Goal: Task Accomplishment & Management: Complete application form

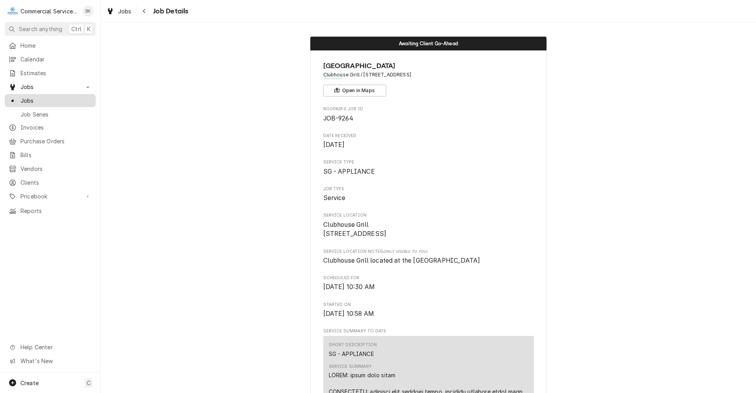
scroll to position [591, 0]
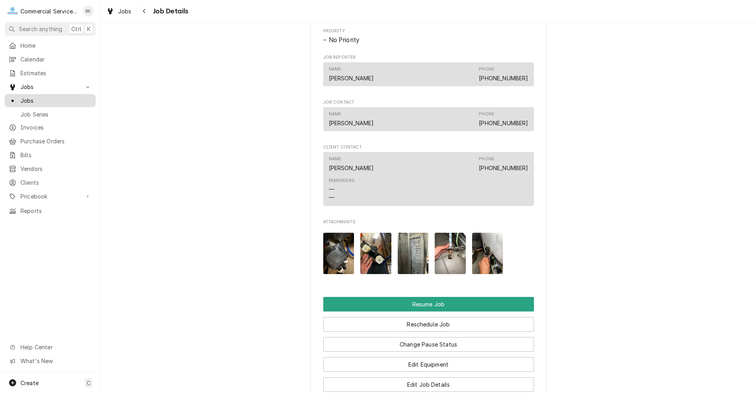
click at [32, 96] on span "Jobs" at bounding box center [55, 100] width 71 height 8
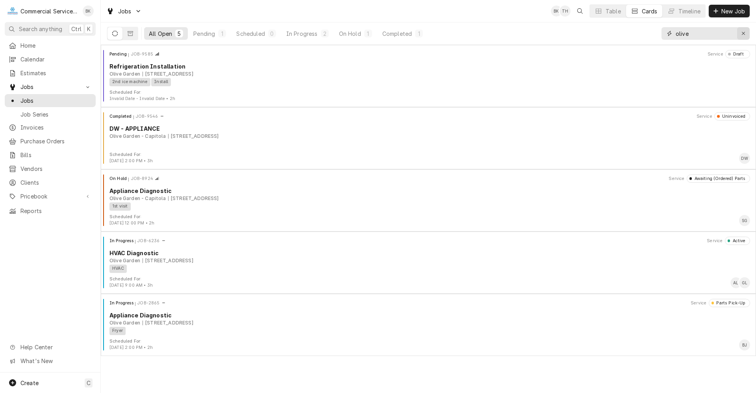
click at [747, 33] on button "Erase input" at bounding box center [743, 33] width 13 height 13
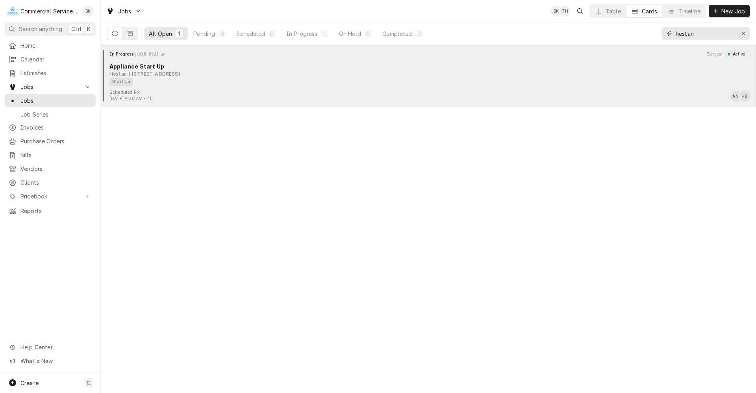
type input "hestan"
click at [309, 94] on div "Scheduled For: Sep 5th, 2025 - 9:30 AM • 4h AM + 8" at bounding box center [428, 95] width 649 height 13
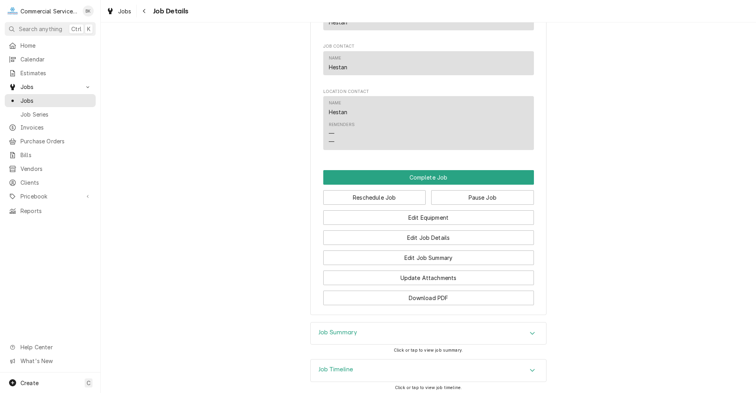
scroll to position [1029, 0]
click at [401, 338] on div "Job Summary" at bounding box center [427, 332] width 235 height 22
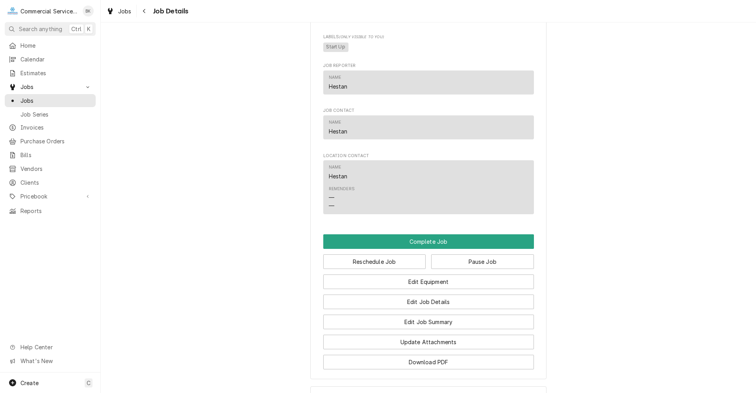
scroll to position [984, 0]
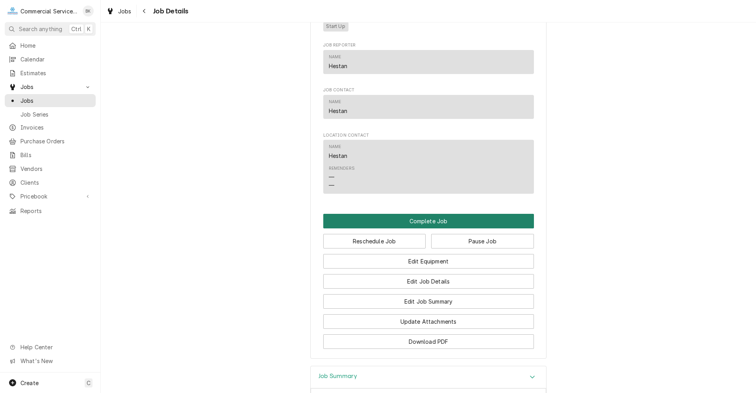
click at [421, 219] on button "Complete Job" at bounding box center [428, 221] width 211 height 15
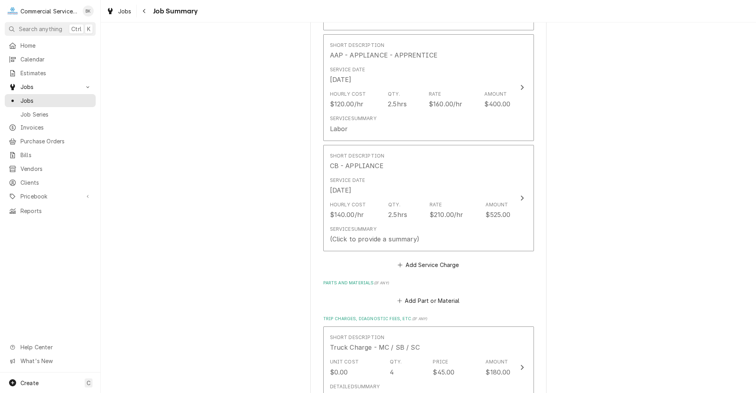
scroll to position [1360, 0]
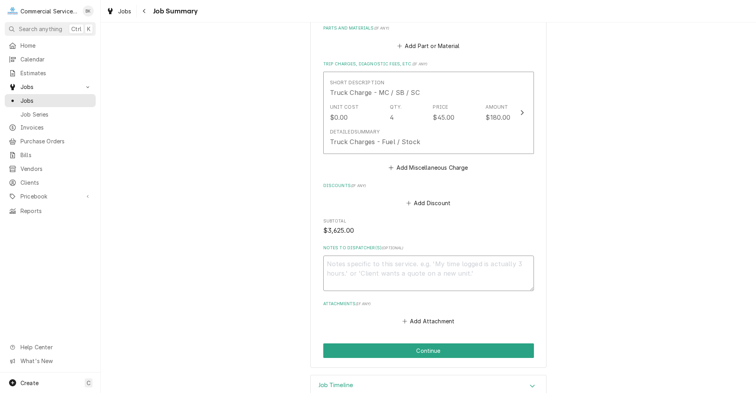
click at [405, 255] on textarea "Notes to Dispatcher(s) ( optional )" at bounding box center [428, 272] width 211 height 35
type textarea "x"
type textarea "P"
type textarea "x"
type textarea "Pl"
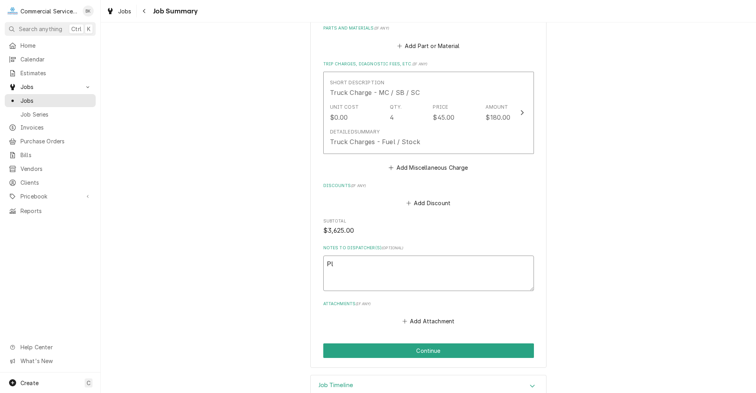
type textarea "x"
type textarea "Ple"
type textarea "x"
type textarea "Plea"
type textarea "x"
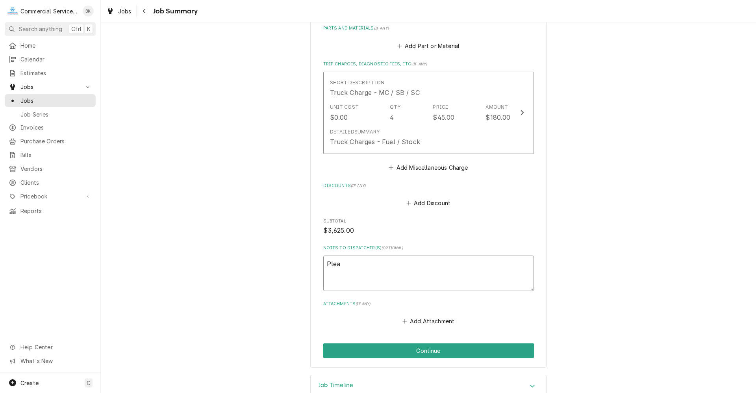
type textarea "Pleas"
type textarea "x"
type textarea "Please"
type textarea "x"
type textarea "Please"
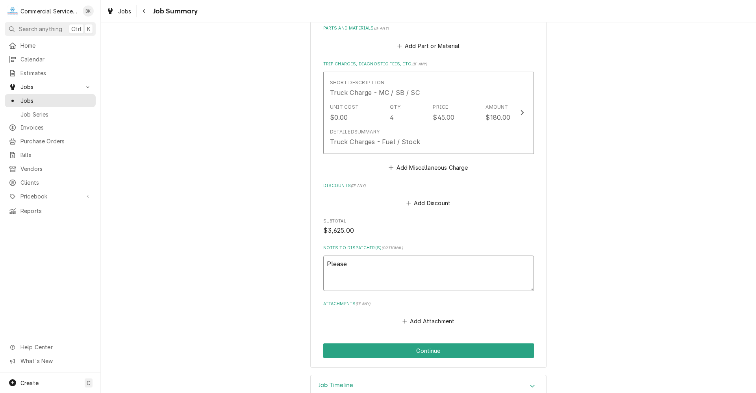
type textarea "x"
type textarea "Please a"
type textarea "x"
type textarea "Please ad"
type textarea "x"
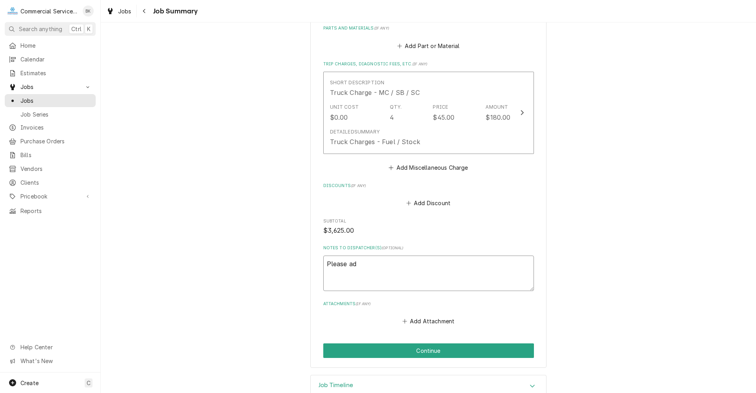
type textarea "Please add"
type textarea "x"
type textarea "Please add"
type textarea "x"
type textarea "Please add t"
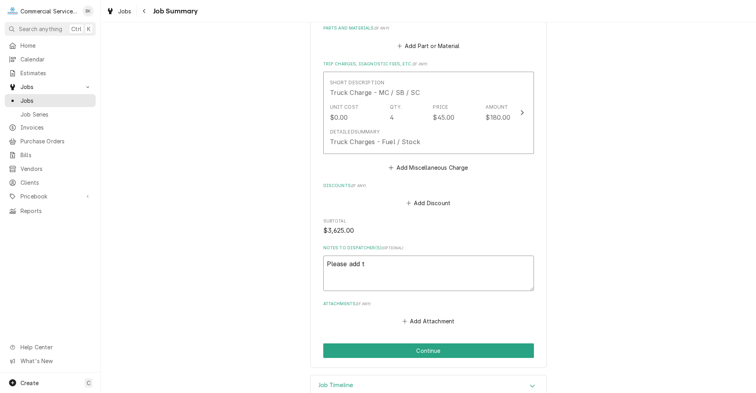
type textarea "x"
type textarea "Please add th"
type textarea "x"
type textarea "Please add thi"
type textarea "x"
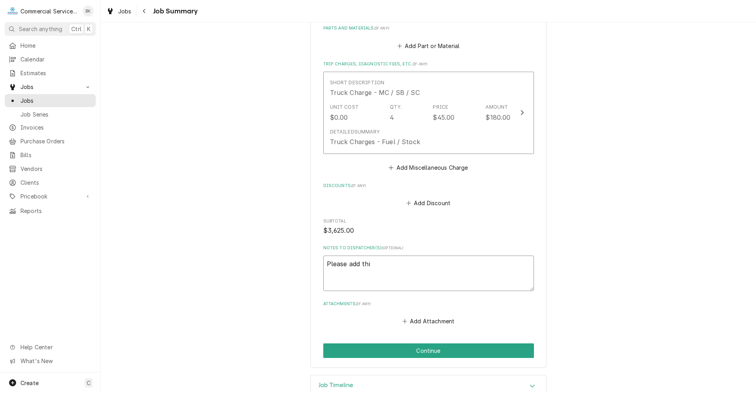
type textarea "Please add this"
type textarea "x"
type textarea "Please add this"
type textarea "x"
type textarea "Please add this p"
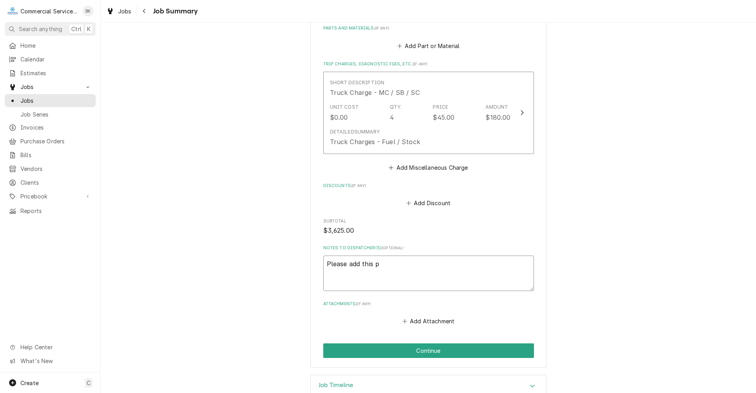
type textarea "x"
type textarea "Please add this pa"
type textarea "x"
type textarea "Please add this pap"
type textarea "x"
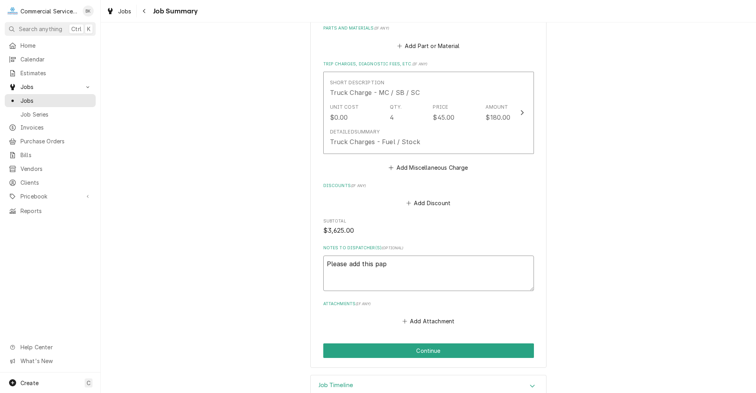
type textarea "Please add this pape"
type textarea "x"
type textarea "Please add this paper"
type textarea "x"
type textarea "Please add this paperw"
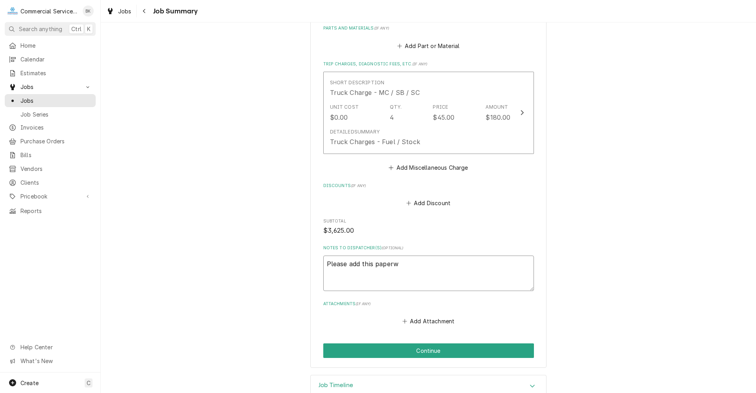
type textarea "x"
type textarea "Please add this paperwo"
type textarea "x"
type textarea "Please add this paperwor"
type textarea "x"
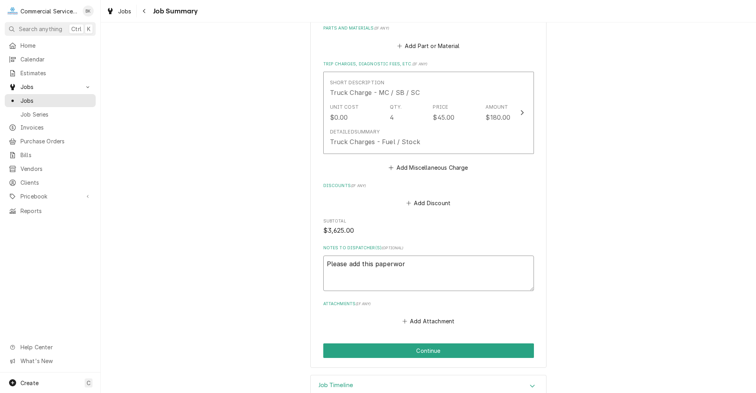
type textarea "Please add this paperwork"
type textarea "x"
type textarea "Please add this paperwork"
type textarea "x"
type textarea "Please add this paperwork t"
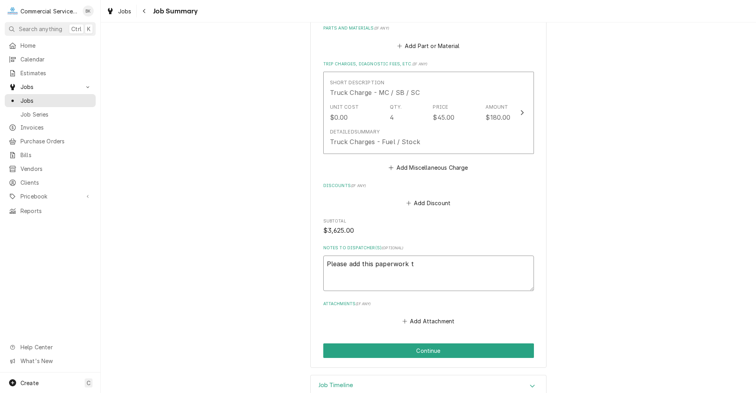
type textarea "x"
type textarea "Please add this paperwork to"
type textarea "x"
type textarea "Please add this paperwork to"
type textarea "x"
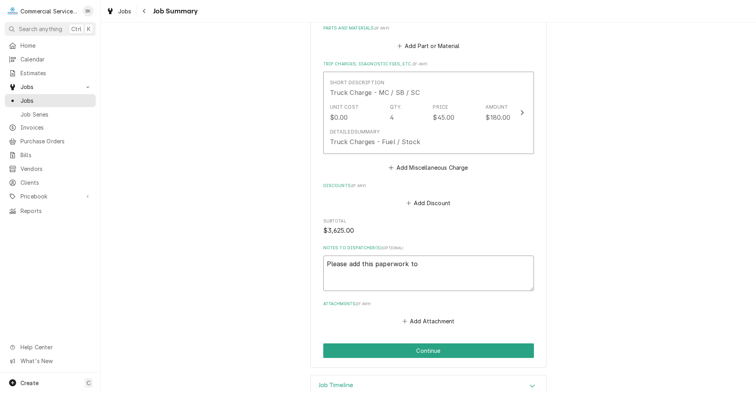
type textarea "Please add this paperwork to t"
type textarea "x"
type textarea "Please add this paperwork to th"
type textarea "x"
type textarea "Please add this paperwork to the"
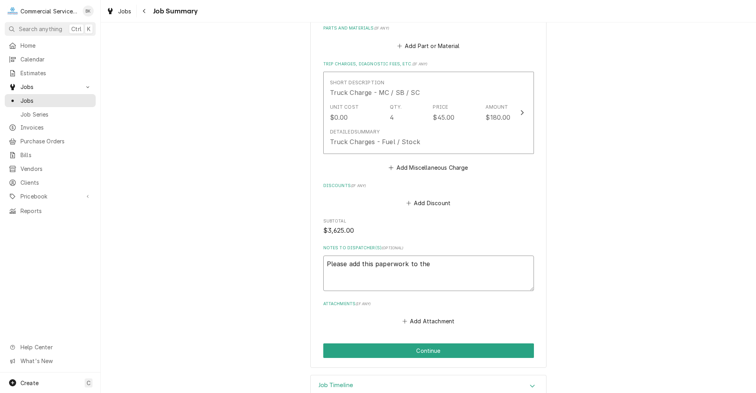
type textarea "x"
type textarea "Please add this paperwork to the"
type textarea "x"
type textarea "Please add this paperwork to the s"
type textarea "x"
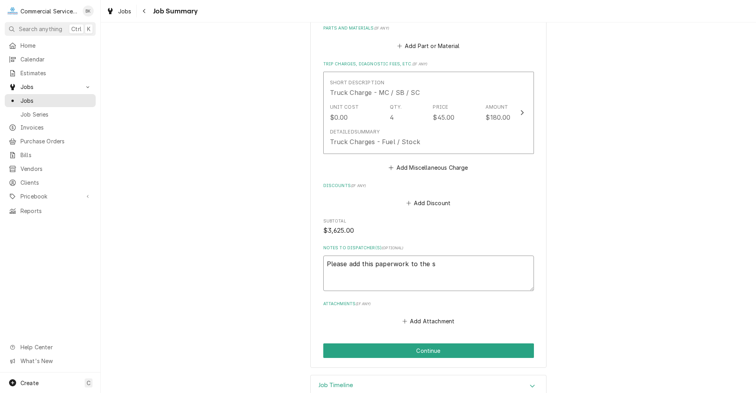
type textarea "Please add this paperwork to the st"
type textarea "x"
type textarea "Please add this paperwork to the sta"
type textarea "x"
type textarea "Please add this paperwork to the star"
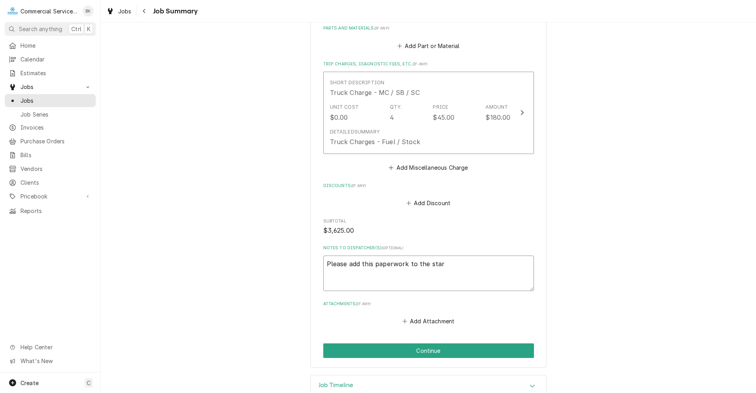
type textarea "x"
type textarea "Please add this paperwork to the start"
type textarea "x"
type textarea "Please add this paperwork to the start"
type textarea "x"
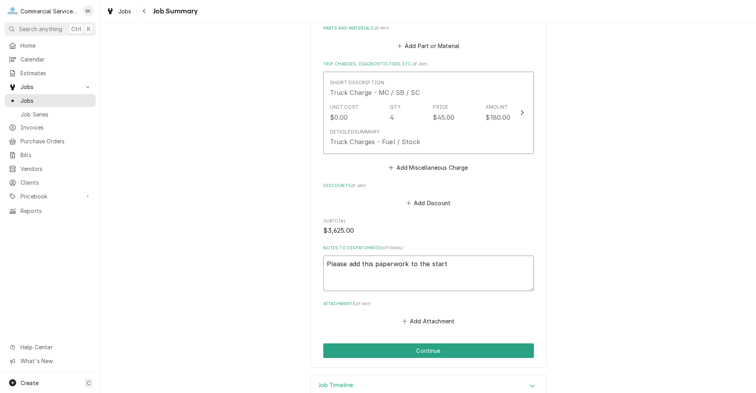
type textarea "Please add this paperwork to the start u"
type textarea "x"
type textarea "Please add this paperwork to the start up"
type textarea "x"
type textarea "Please add this paperwork to the start up"
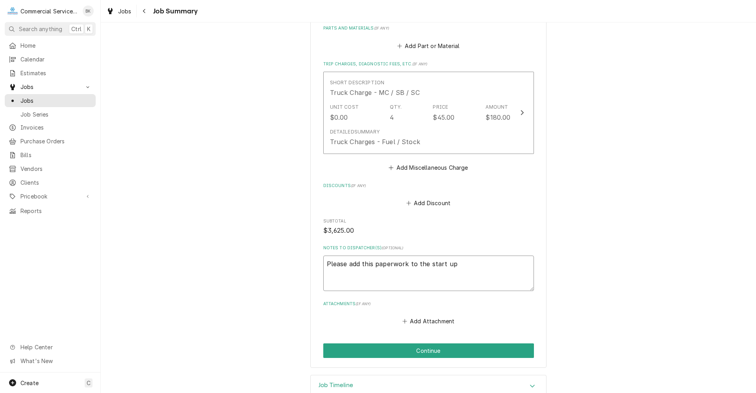
type textarea "x"
type textarea "Please add this paperwork to the start up f"
type textarea "x"
type textarea "Please add this paperwork to the start up fo"
type textarea "x"
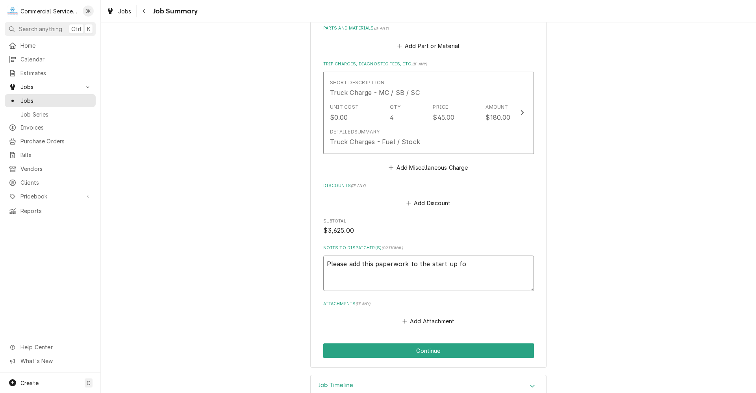
type textarea "Please add this paperwork to the start up for"
type textarea "x"
type textarea "Please add this paperwork to the start up for"
type textarea "x"
type textarea "Please add this paperwork to the start up for b"
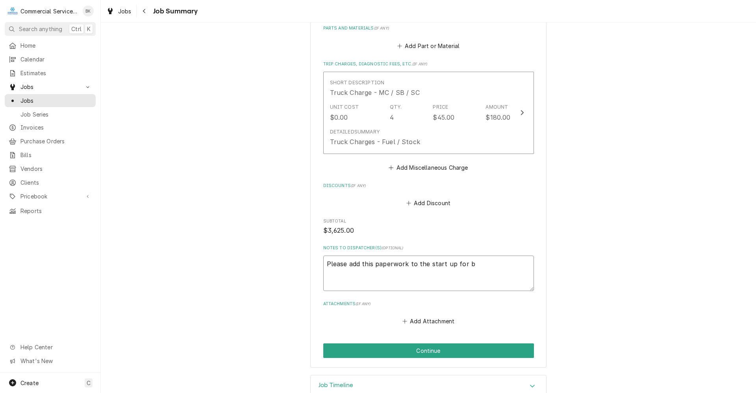
type textarea "x"
type textarea "Please add this paperwork to the start up for bi"
type textarea "x"
type textarea "Please add this paperwork to the start up for bil"
type textarea "x"
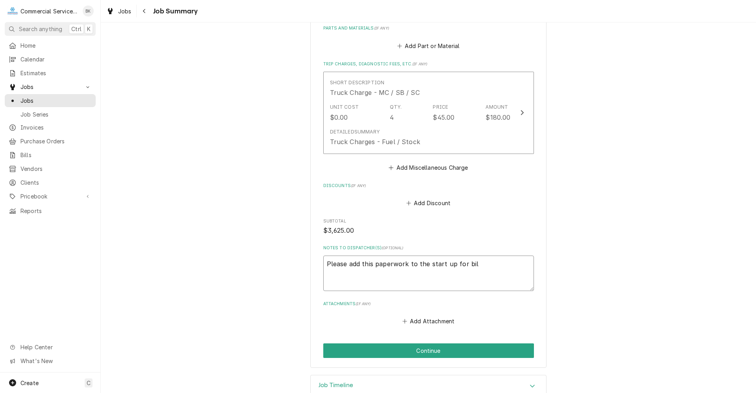
type textarea "Please add this paperwork to the start up for bill"
type textarea "x"
type textarea "Please add this paperwork to the start up for billi"
type textarea "x"
type textarea "Please add this paperwork to the start up for billin"
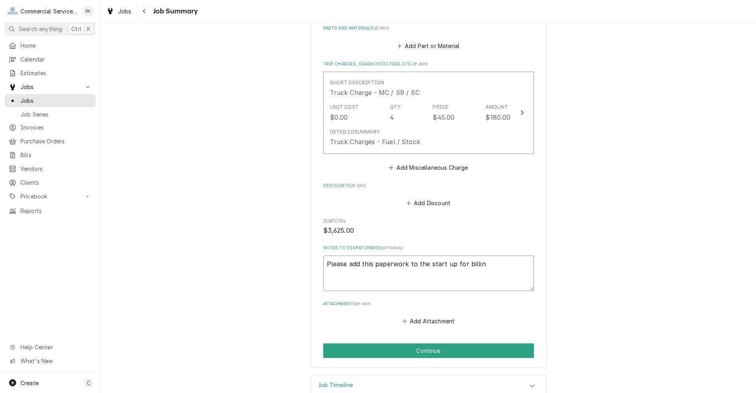
type textarea "x"
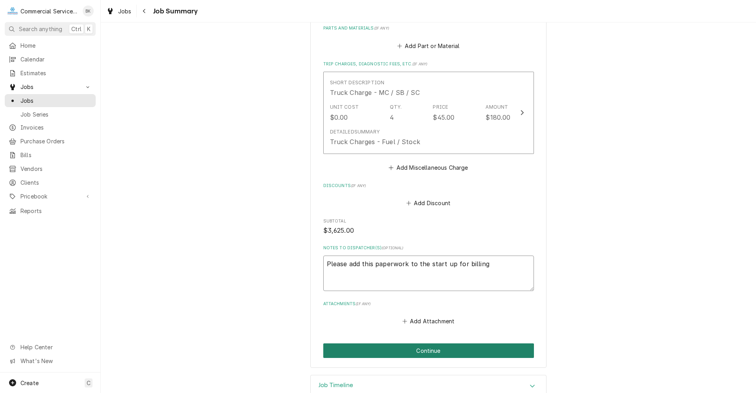
type textarea "Please add this paperwork to the start up for billing"
click at [457, 343] on button "Continue" at bounding box center [428, 350] width 211 height 15
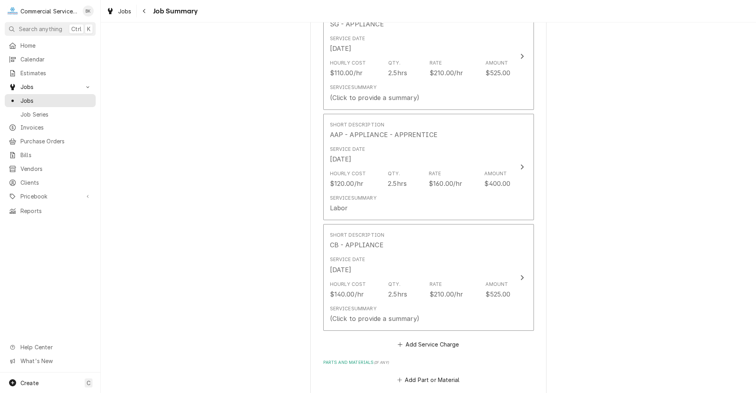
scroll to position [1057, 0]
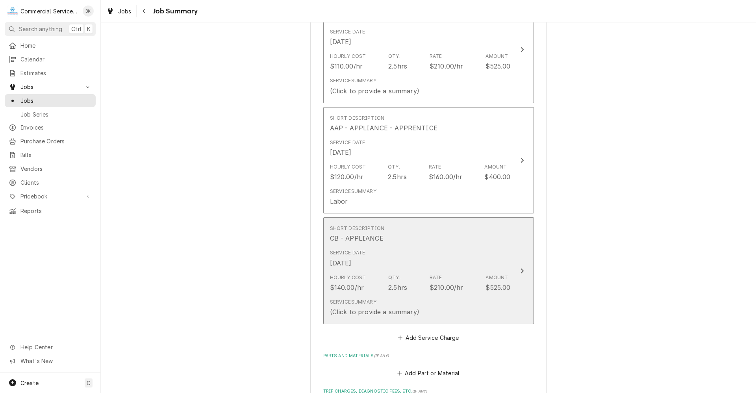
click at [427, 248] on div "Service Date Sep 5, 2025" at bounding box center [420, 258] width 181 height 24
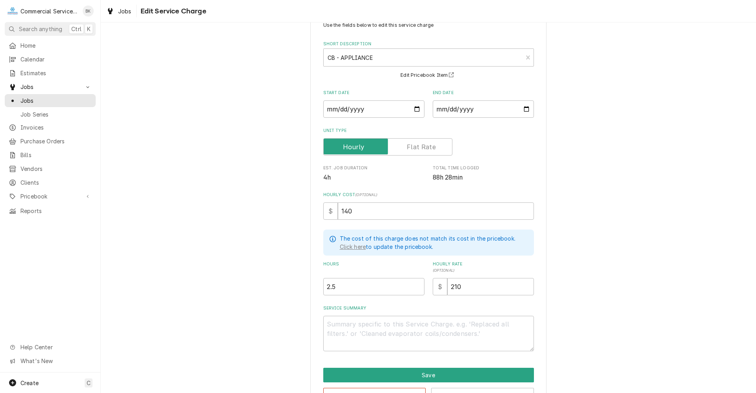
scroll to position [52, 0]
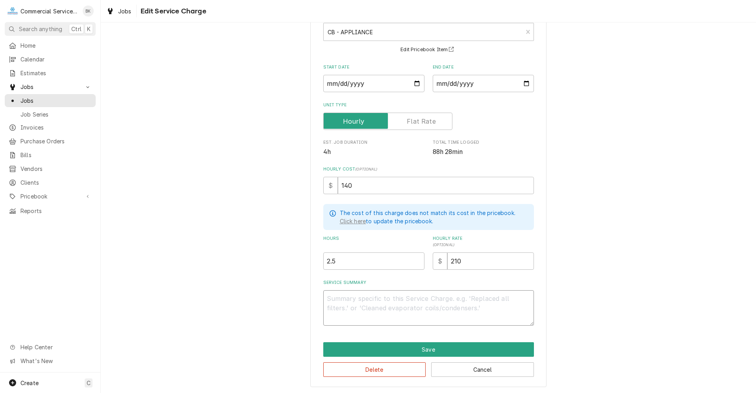
click at [395, 298] on textarea "Service Summary" at bounding box center [428, 307] width 211 height 35
type textarea "x"
type textarea "H"
type textarea "x"
type textarea "He"
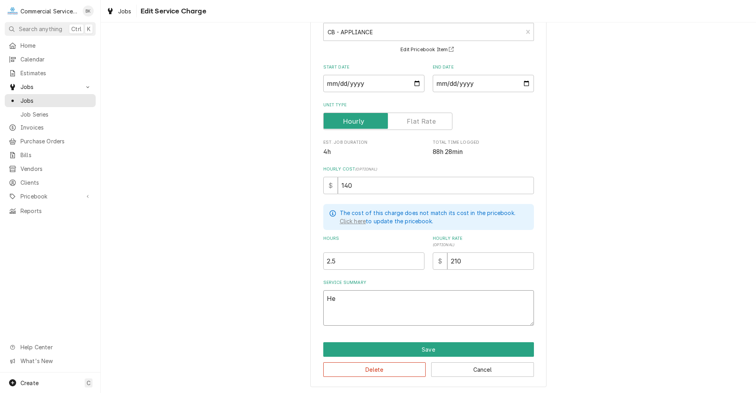
type textarea "x"
type textarea "Hes"
type textarea "x"
type textarea "Hest"
type textarea "x"
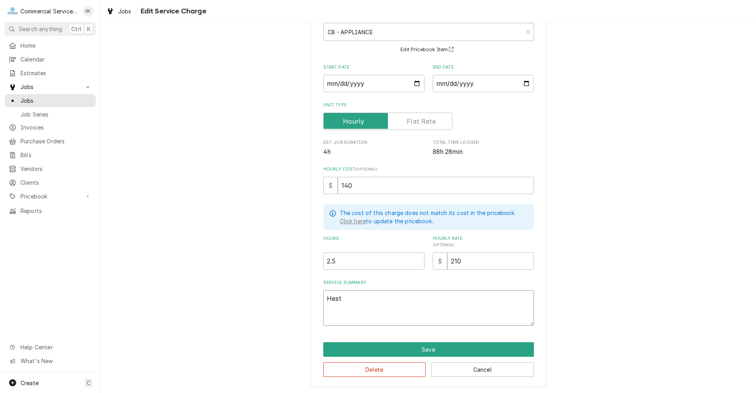
type textarea "Hesta"
type textarea "x"
type textarea "Hestan"
type textarea "x"
type textarea "Hestan"
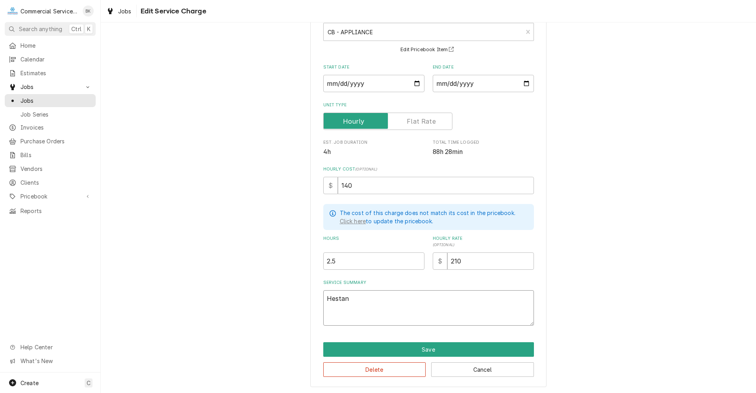
type textarea "x"
type textarea "Hestan -"
type textarea "x"
type textarea "Hestan -"
type textarea "x"
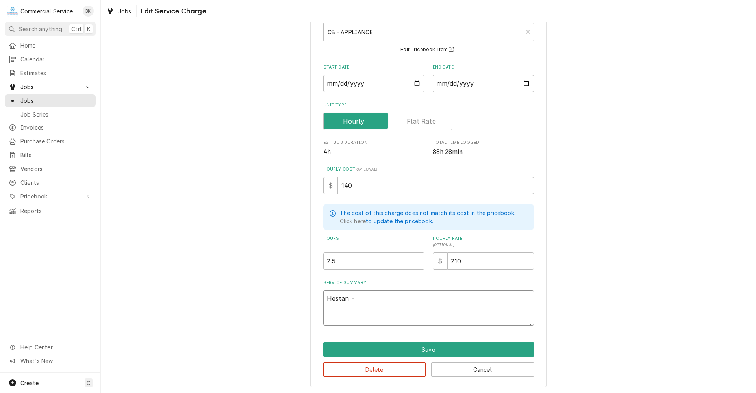
type textarea "Hestan - s"
type textarea "x"
type textarea "Hestan - si"
type textarea "x"
type textarea "Hestan - sit"
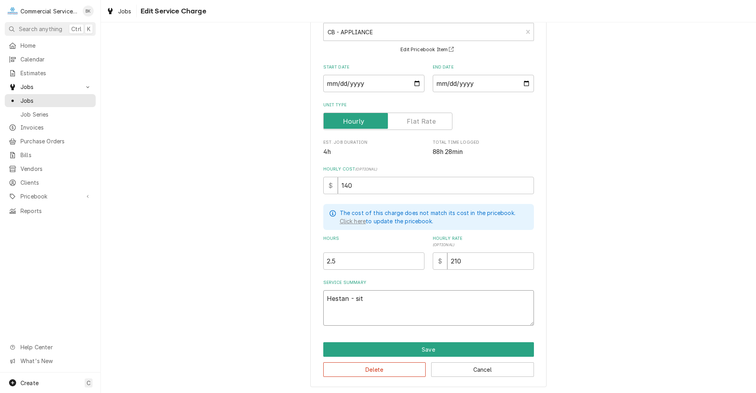
type textarea "x"
type textarea "Hestan - site"
type textarea "x"
type textarea "Hestan - site"
type textarea "x"
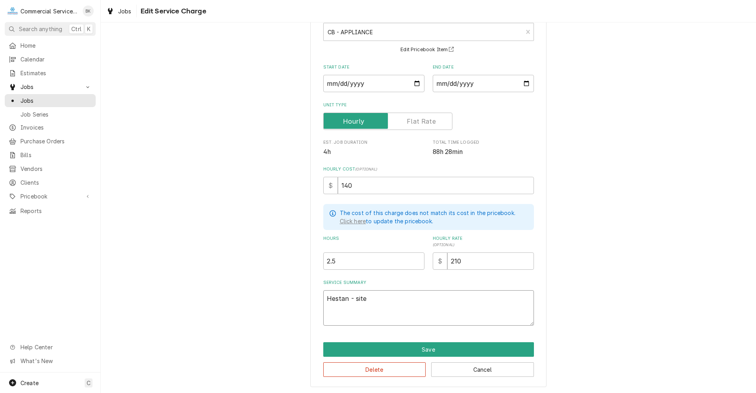
type textarea "Hestan - site w"
type textarea "x"
type textarea "Hestan - site wa"
type textarea "x"
type textarea "Hestan - site wal"
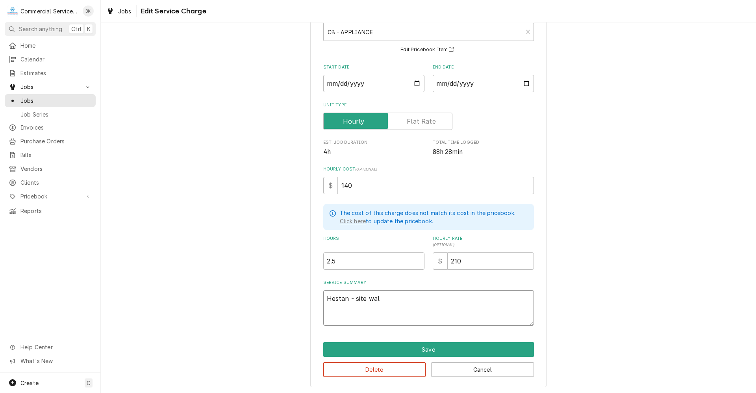
type textarea "x"
type textarea "Hestan - site walk"
type textarea "x"
type textarea "Hestan - site walk"
type textarea "x"
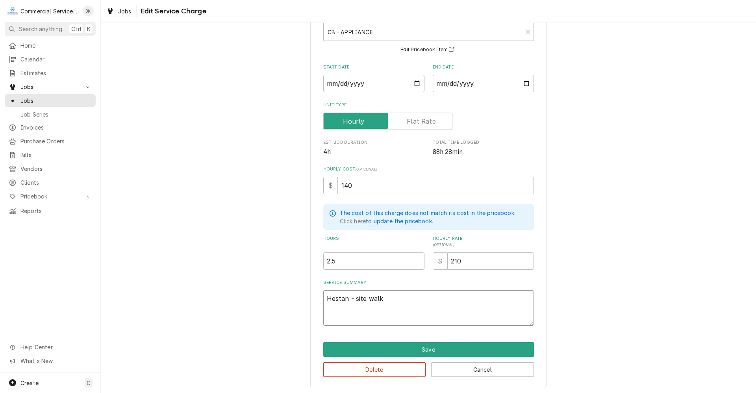
type textarea "Hestan - site walk a"
type textarea "x"
type textarea "Hestan - site walk an"
type textarea "x"
type textarea "Hestan - site walk and"
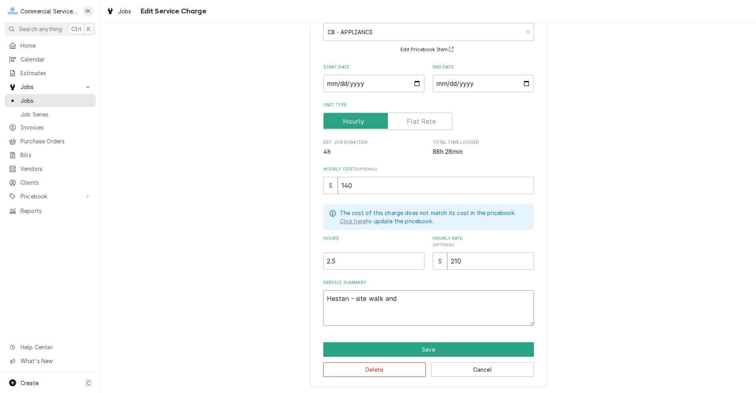
type textarea "x"
type textarea "Hestan - site walk and"
type textarea "x"
type textarea "Hestan - site walk and i"
type textarea "x"
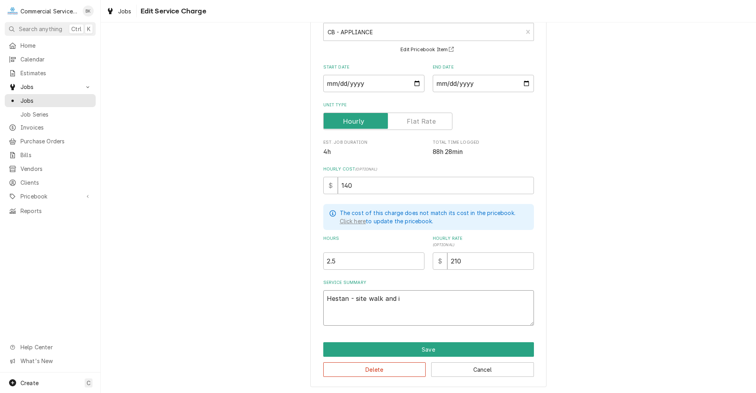
type textarea "Hestan - site walk and in"
type textarea "x"
type textarea "Hestan - site walk and ins"
type textarea "x"
type textarea "Hestan - site walk and insp"
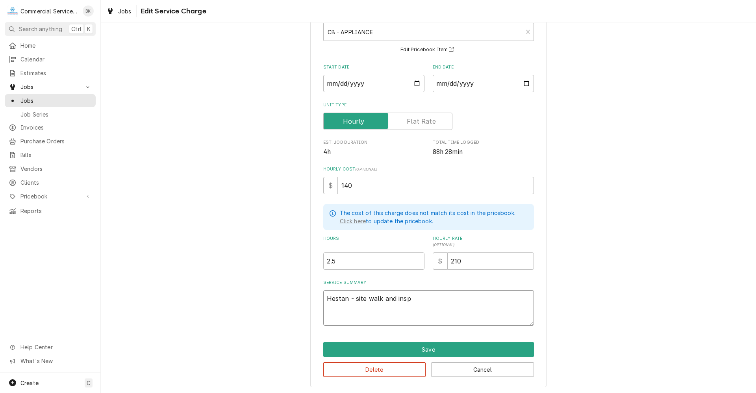
type textarea "x"
type textarea "Hestan - site walk and inspe"
type textarea "x"
type textarea "Hestan - site walk and inspec"
type textarea "x"
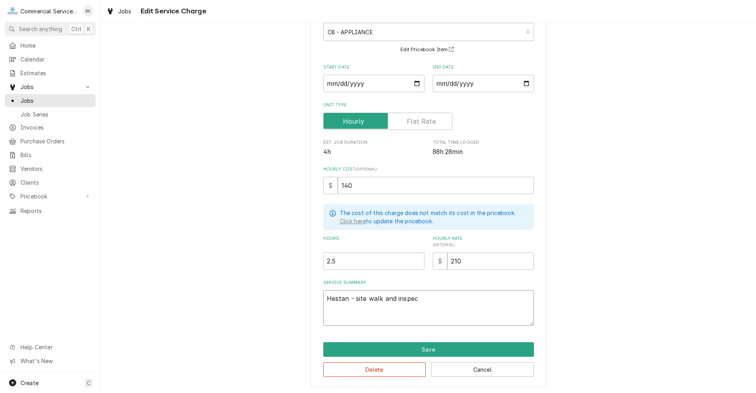
type textarea "Hestan - site walk and inspect"
type textarea "x"
type textarea "Hestan - site walk and inspecti"
type textarea "x"
type textarea "Hestan - site walk and inspectio"
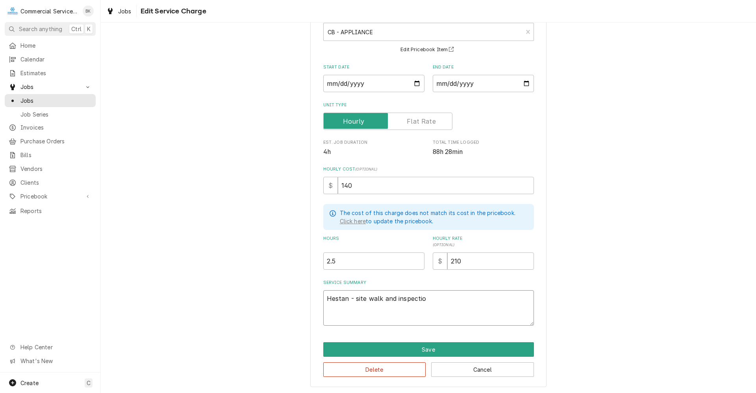
type textarea "x"
type textarea "Hestan - site walk and inspection"
type textarea "x"
type textarea "Hestan - site walk and inspection"
type textarea "x"
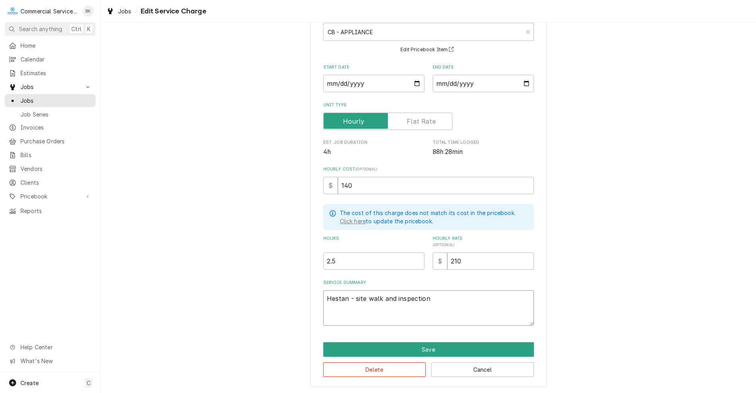
type textarea "Hestan - site walk and inspection t"
type textarea "x"
type textarea "Hestan - site walk and inspection to"
type textarea "x"
type textarea "Hestan - site walk and inspection to"
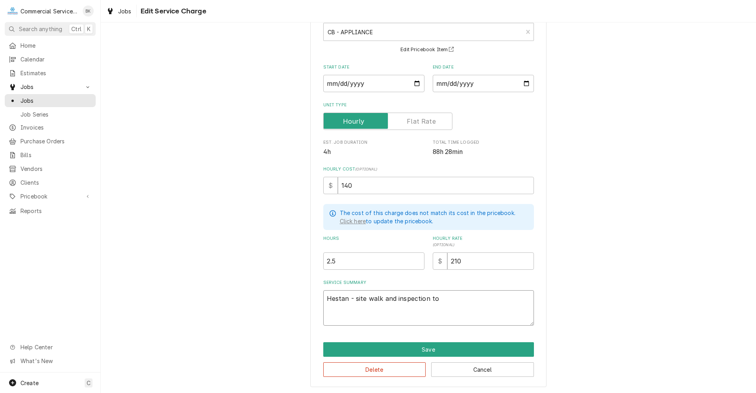
type textarea "x"
type textarea "Hestan - site walk and inspection to w"
type textarea "x"
type textarea "Hestan - site walk and inspection to wh"
type textarea "x"
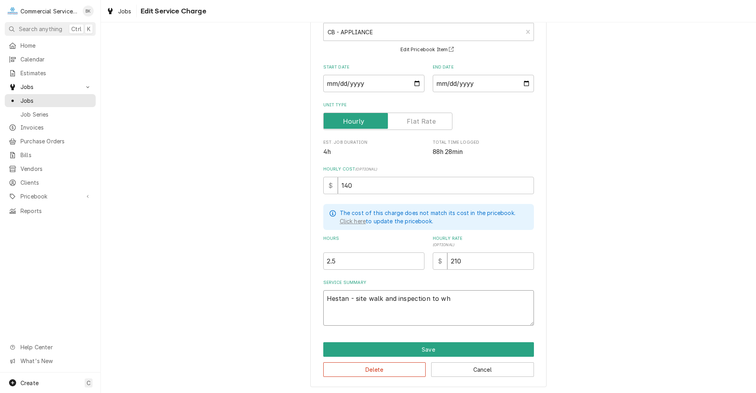
type textarea "Hestan - site walk and inspection to whe"
type textarea "x"
type textarea "Hestan - site walk and inspection to wher"
type textarea "x"
type textarea "Hestan - site walk and inspection to where"
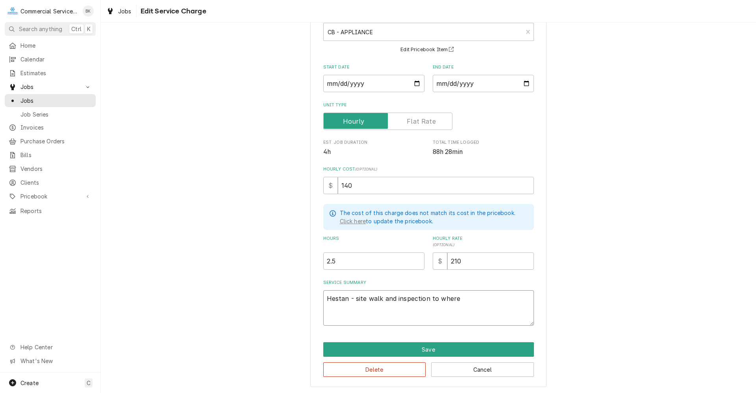
type textarea "x"
type textarea "Hestan - site walk and inspection to where"
type textarea "x"
type textarea "Hestan - site walk and inspection to where s"
type textarea "x"
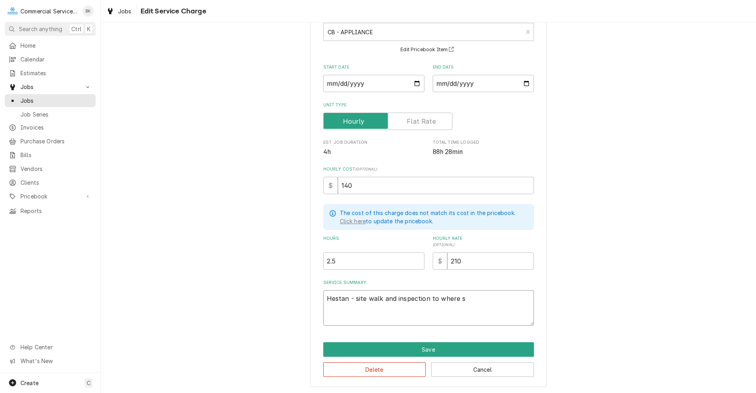
type textarea "Hestan - site walk and inspection to where sh"
type textarea "x"
type textarea "Hestan - site walk and inspection to where shu"
type textarea "x"
type textarea "Hestan - site walk and inspection to where shut"
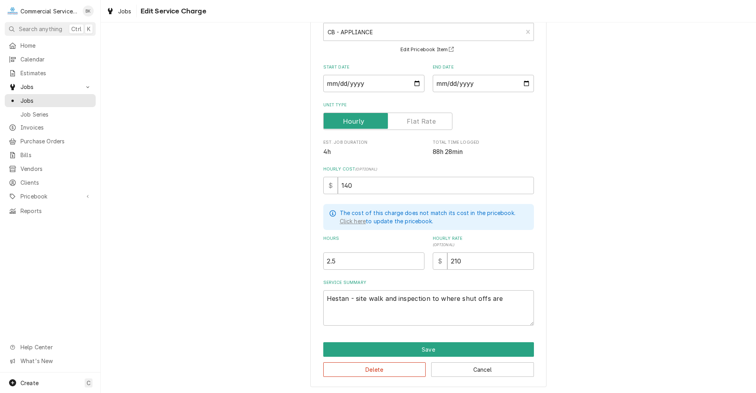
click at [611, 307] on div "Use the fields below to edit this service charge Short Description CB - APPLIAN…" at bounding box center [428, 186] width 655 height 414
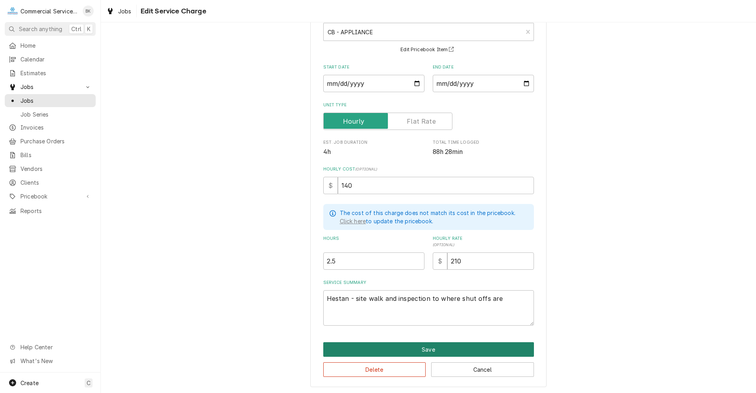
click at [407, 346] on button "Save" at bounding box center [428, 349] width 211 height 15
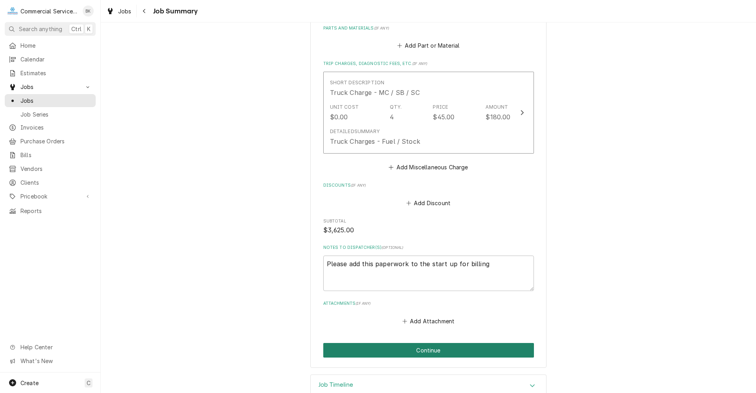
click at [429, 343] on button "Continue" at bounding box center [428, 350] width 211 height 15
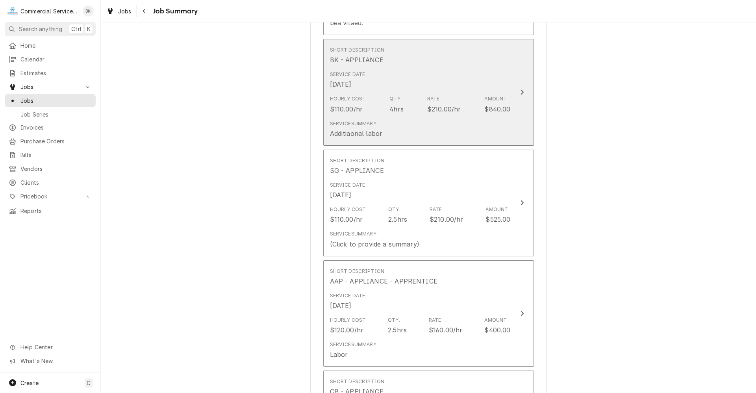
scroll to position [905, 0]
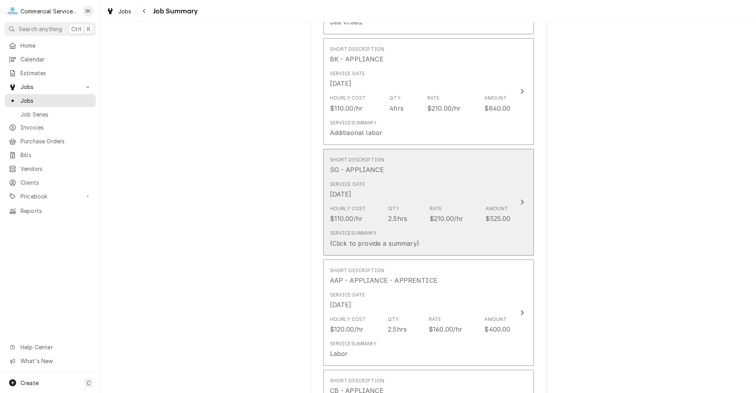
click at [419, 177] on div "Service Date Sep 5, 2025" at bounding box center [420, 189] width 181 height 24
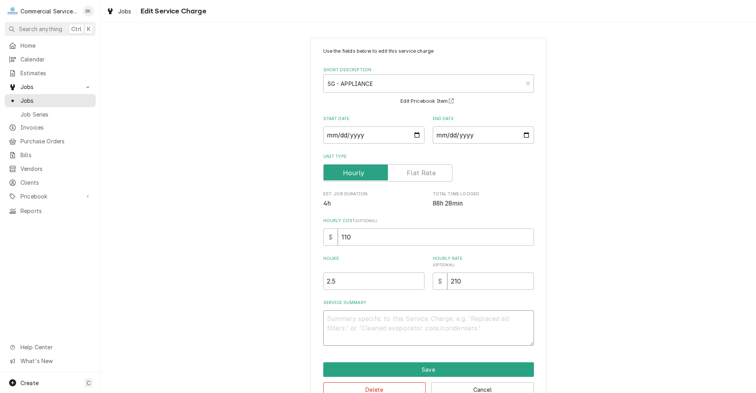
click at [401, 316] on textarea "Service Summary" at bounding box center [428, 327] width 211 height 35
click at [431, 371] on button "Save" at bounding box center [428, 369] width 211 height 15
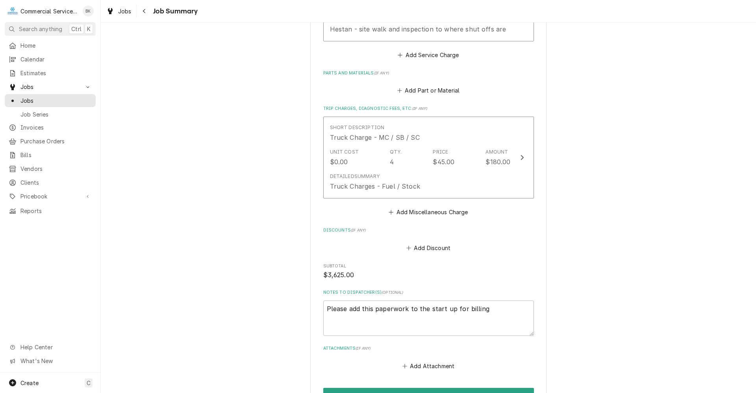
scroll to position [1377, 0]
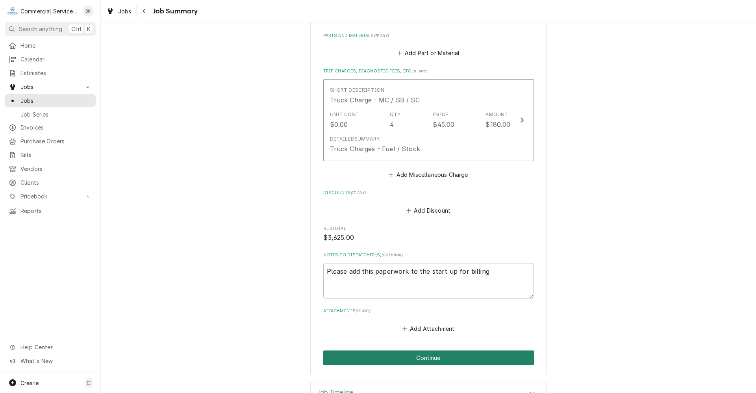
click at [444, 350] on button "Continue" at bounding box center [428, 357] width 211 height 15
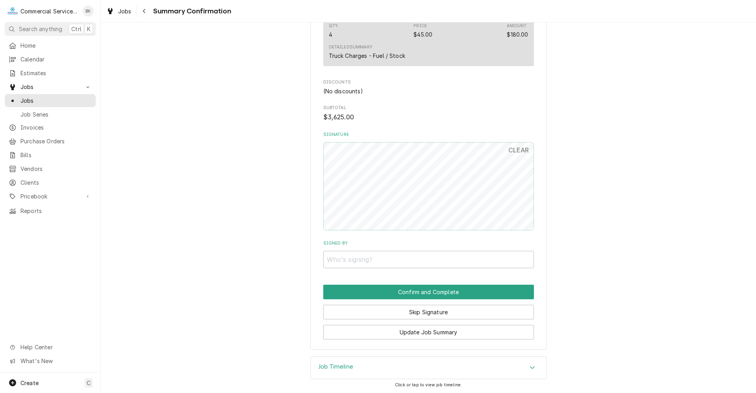
scroll to position [1185, 0]
click at [404, 255] on input "Signed By" at bounding box center [428, 258] width 211 height 17
type input "b"
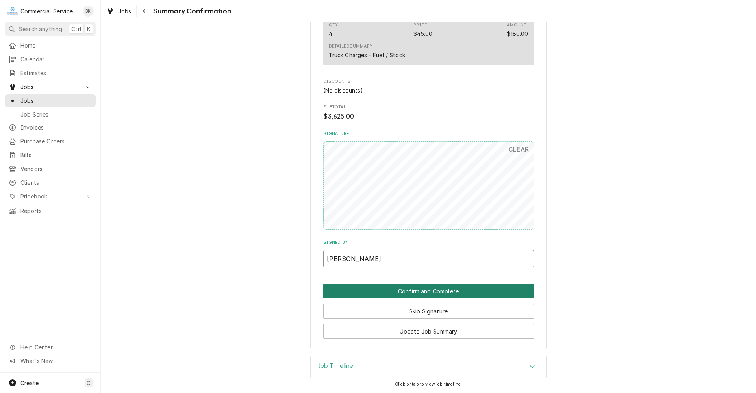
type input "Brian"
click at [445, 294] on button "Confirm and Complete" at bounding box center [428, 291] width 211 height 15
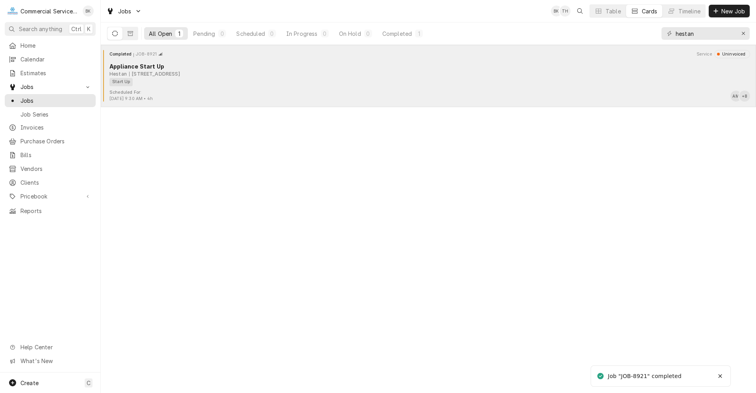
click at [287, 73] on div "Hestan [STREET_ADDRESS]" at bounding box center [429, 73] width 640 height 7
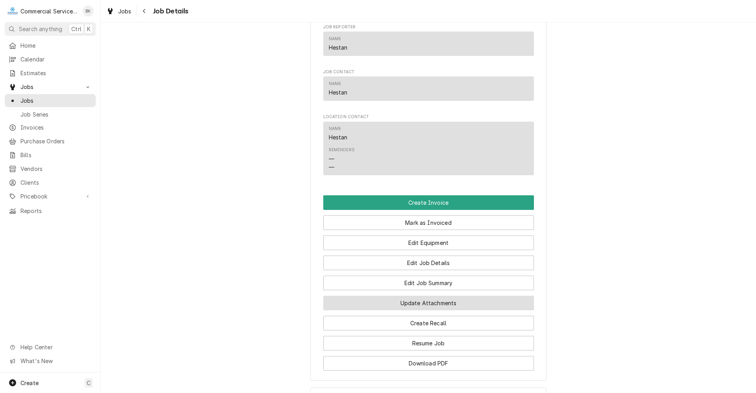
scroll to position [747, 0]
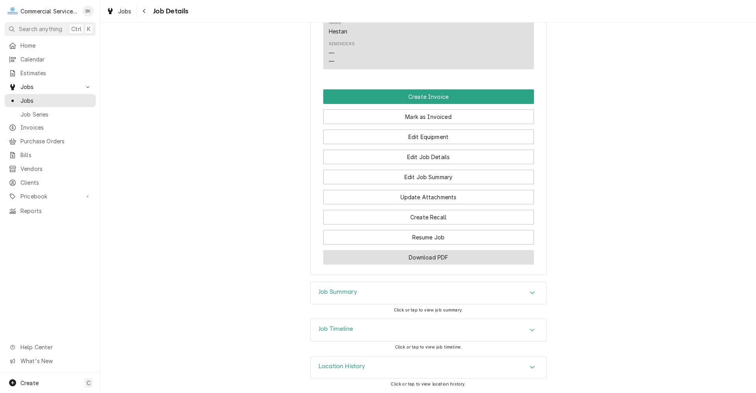
click at [461, 254] on button "Download PDF" at bounding box center [428, 257] width 211 height 15
